Goal: Transaction & Acquisition: Obtain resource

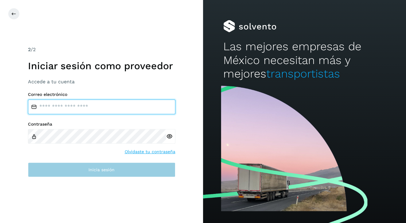
type input "**********"
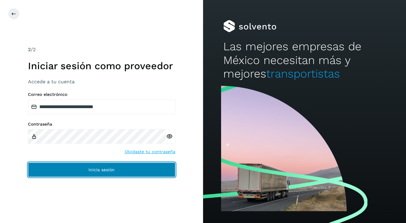
click at [103, 170] on span "Inicia sesión" at bounding box center [101, 170] width 26 height 4
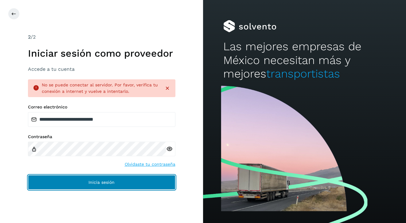
click at [103, 187] on button "Inicia sesión" at bounding box center [101, 182] width 147 height 15
click at [100, 188] on button "Inicia sesión" at bounding box center [101, 182] width 147 height 15
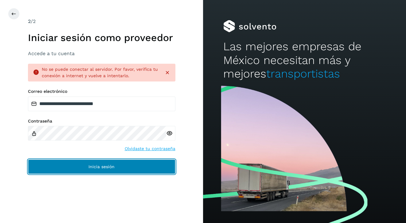
click at [104, 169] on span "Inicia sesión" at bounding box center [101, 167] width 26 height 4
click at [94, 170] on button "Inicia sesión" at bounding box center [101, 167] width 147 height 15
click at [96, 168] on span "Inicia sesión" at bounding box center [101, 167] width 26 height 4
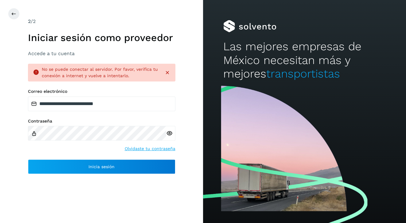
click at [170, 134] on icon at bounding box center [169, 133] width 6 height 6
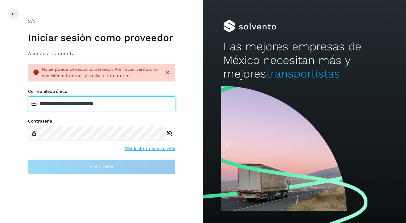
drag, startPoint x: 128, startPoint y: 104, endPoint x: 39, endPoint y: 104, distance: 88.4
click at [39, 104] on input "**********" at bounding box center [101, 104] width 147 height 15
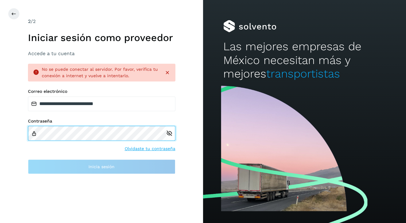
click at [36, 136] on div "Contraseña" at bounding box center [101, 130] width 147 height 22
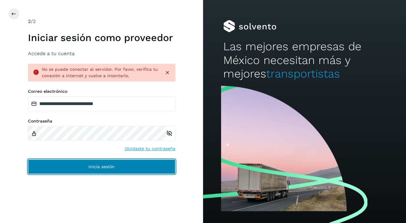
click at [101, 165] on span "Inicia sesión" at bounding box center [101, 167] width 26 height 4
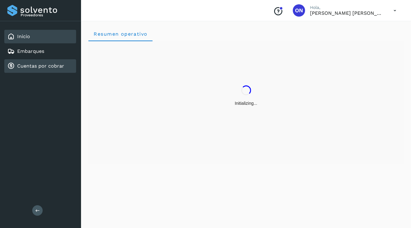
click at [38, 68] on link "Cuentas por cobrar" at bounding box center [40, 66] width 47 height 6
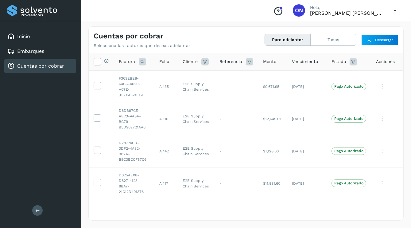
click at [38, 68] on link "Cuentas por cobrar" at bounding box center [40, 66] width 47 height 6
click at [285, 42] on button "Para adelantar" at bounding box center [288, 39] width 46 height 11
click at [94, 63] on icon at bounding box center [97, 61] width 6 height 6
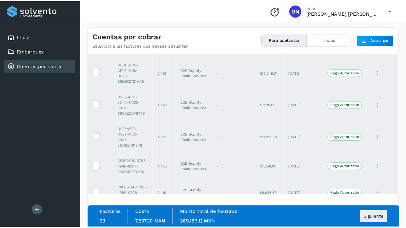
scroll to position [61, 0]
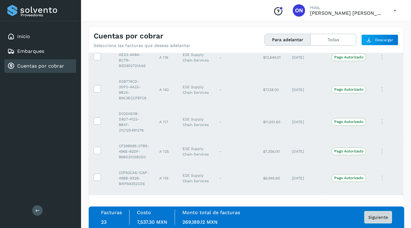
click at [377, 217] on span "Siguiente" at bounding box center [378, 217] width 20 height 4
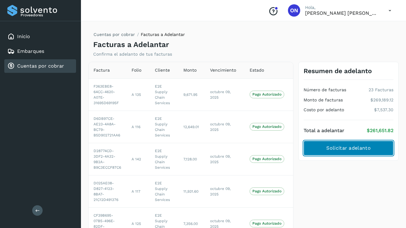
click at [363, 148] on span "Solicitar adelanto" at bounding box center [349, 148] width 44 height 7
